Goal: Understand process/instructions: Learn how to perform a task or action

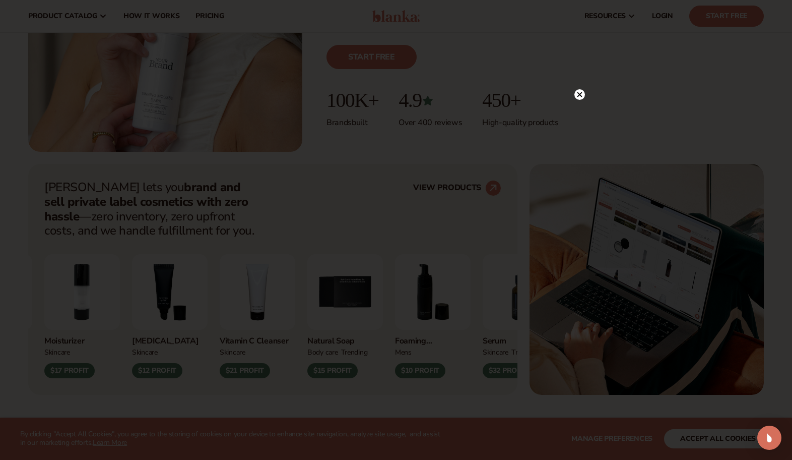
scroll to position [252, 0]
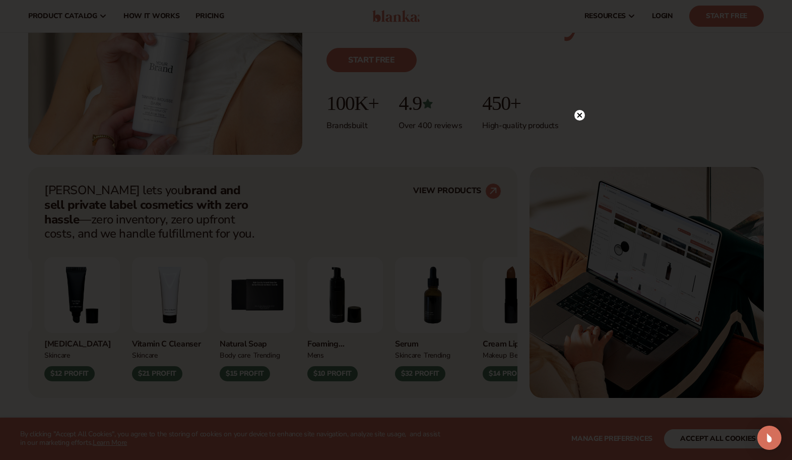
click at [582, 90] on div at bounding box center [396, 230] width 792 height 460
click at [580, 113] on circle at bounding box center [580, 115] width 11 height 11
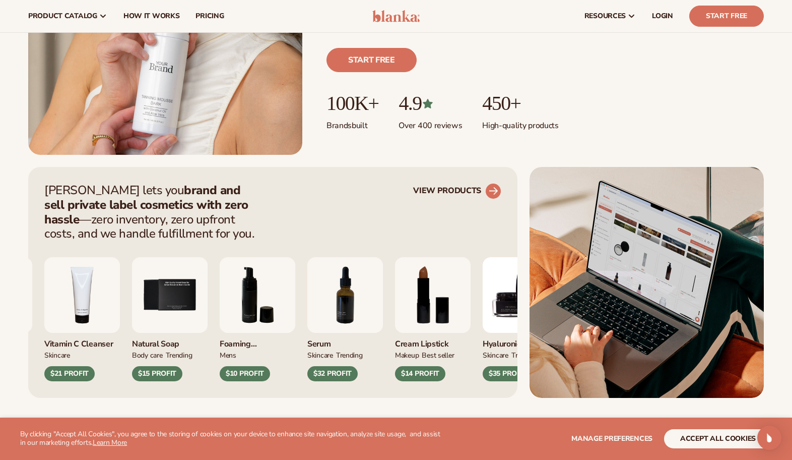
click at [440, 189] on link "VIEW PRODUCTS" at bounding box center [457, 191] width 88 height 16
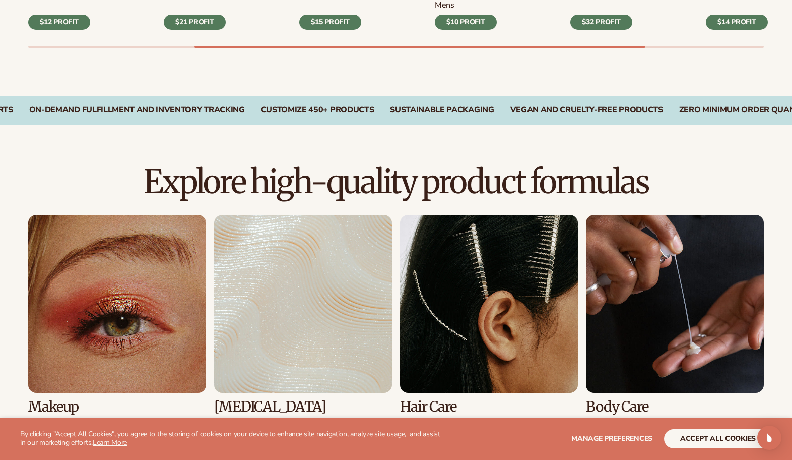
scroll to position [756, 0]
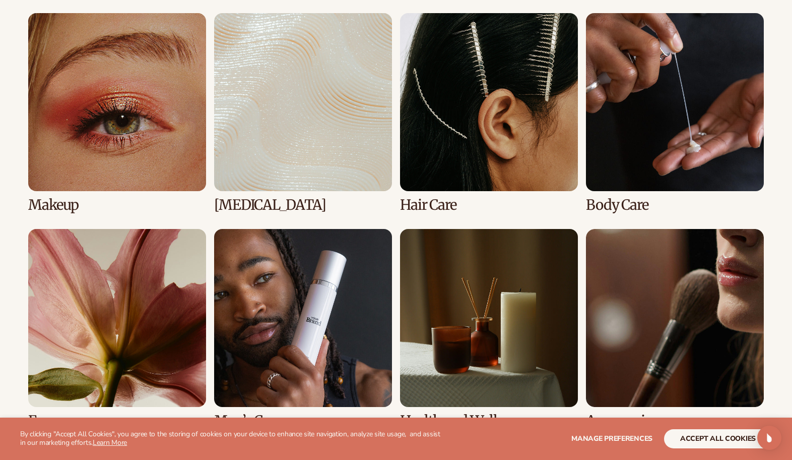
click at [132, 159] on link "1 / 8" at bounding box center [117, 113] width 178 height 200
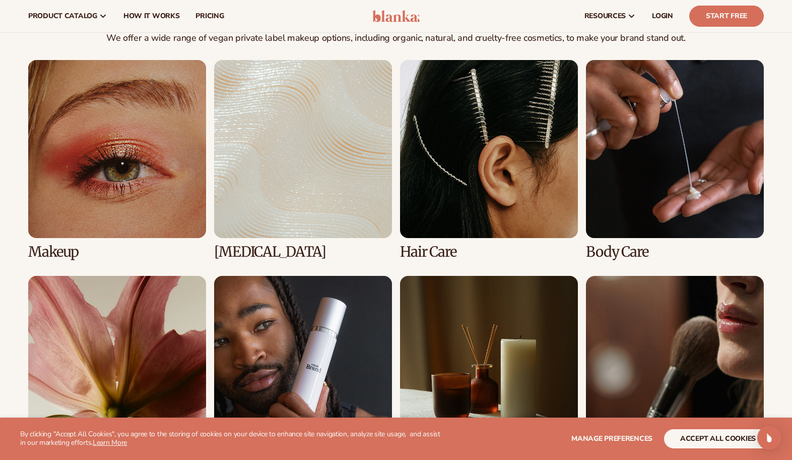
scroll to position [706, 0]
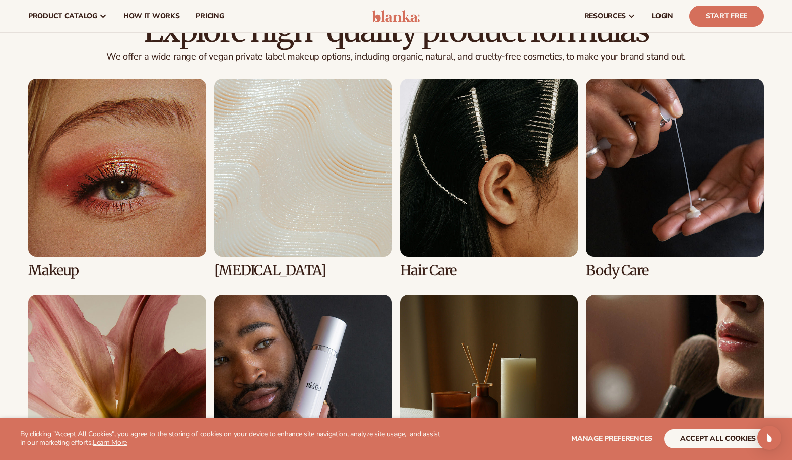
click at [305, 234] on link "2 / 8" at bounding box center [303, 179] width 178 height 200
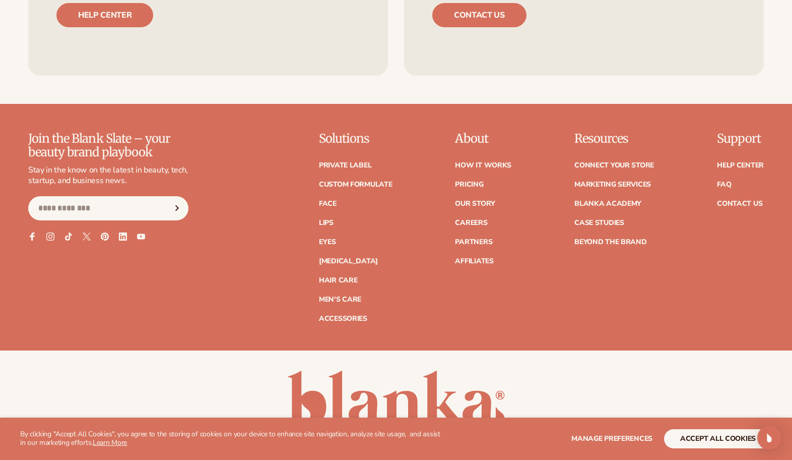
scroll to position [1803, 0]
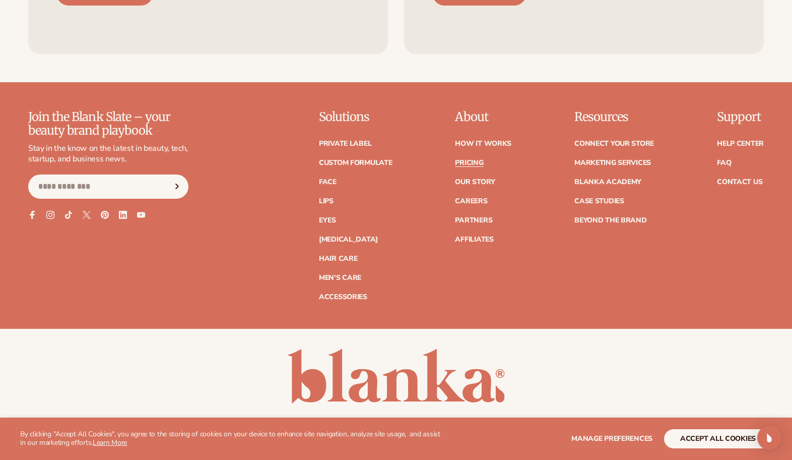
click at [483, 159] on link "Pricing" at bounding box center [469, 162] width 28 height 7
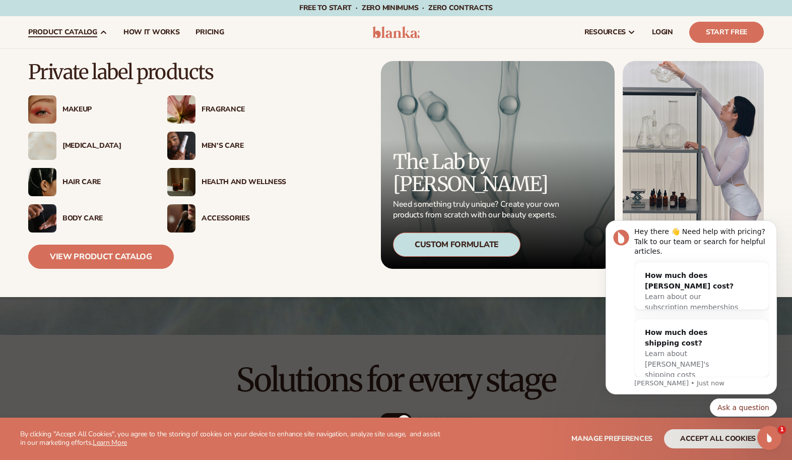
click at [85, 112] on div "Makeup" at bounding box center [105, 109] width 85 height 9
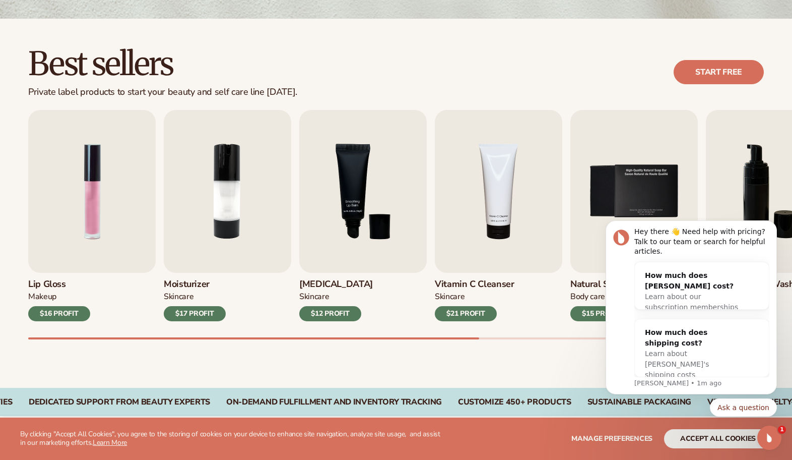
click at [145, 28] on div "Best sellers Private label products to start your beauty and self care line [DA…" at bounding box center [396, 203] width 792 height 369
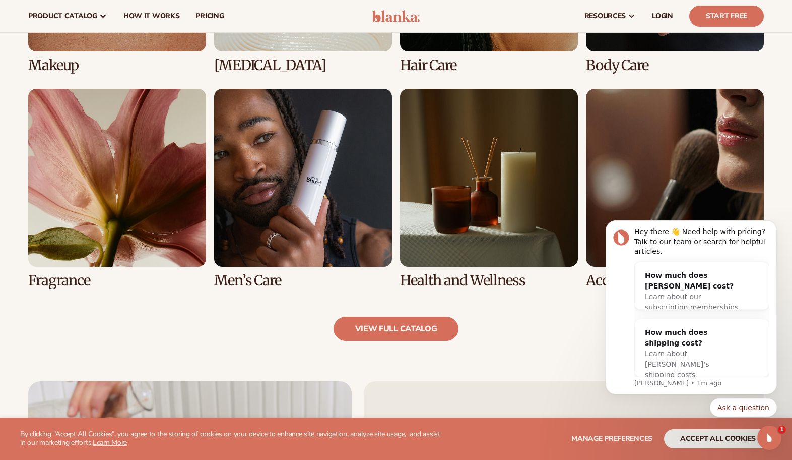
scroll to position [857, 0]
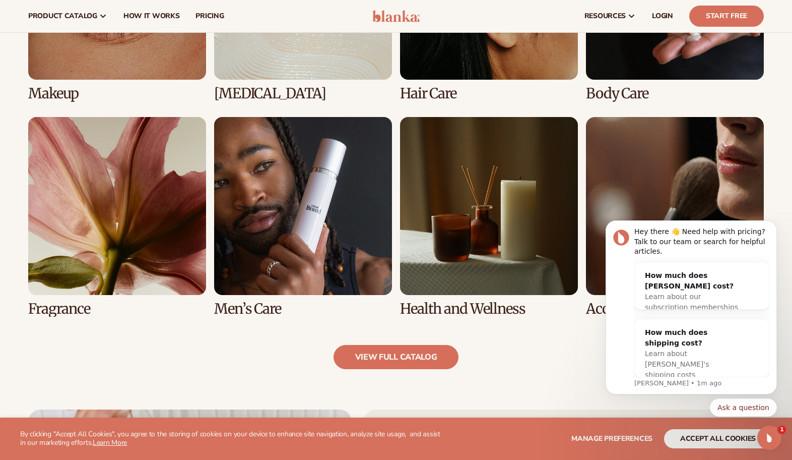
click at [351, 204] on link "6 / 8" at bounding box center [303, 217] width 178 height 200
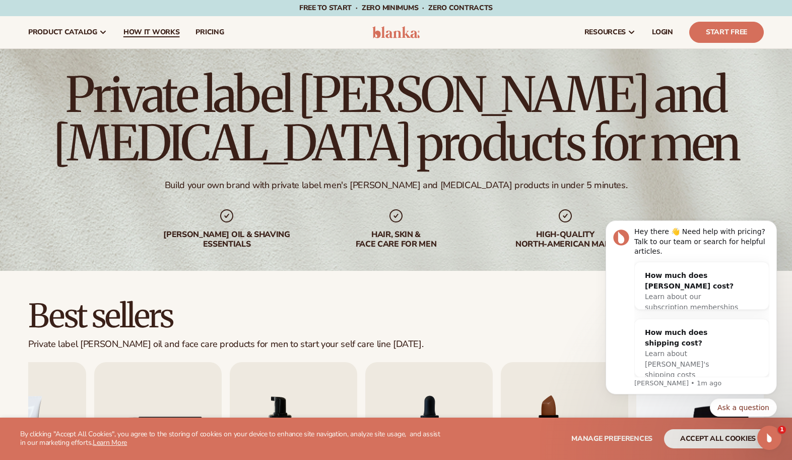
click at [158, 28] on span "How It Works" at bounding box center [151, 32] width 56 height 8
